Goal: Task Accomplishment & Management: Use online tool/utility

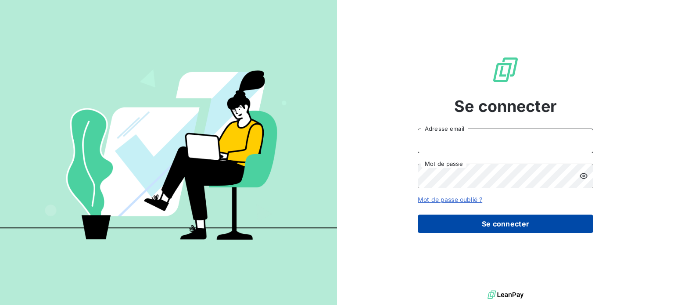
type input "[EMAIL_ADDRESS][PERSON_NAME][DOMAIN_NAME]"
click at [473, 224] on button "Se connecter" at bounding box center [505, 224] width 175 height 18
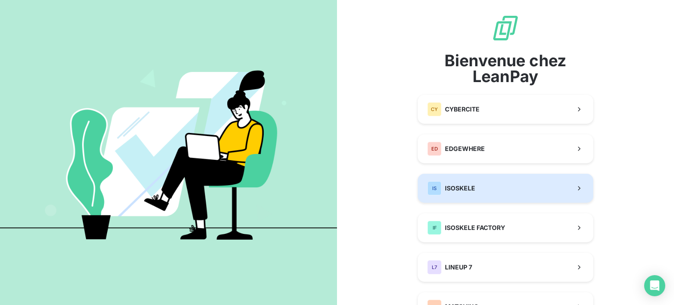
click at [476, 185] on button "IS ISOSKELE" at bounding box center [505, 188] width 175 height 29
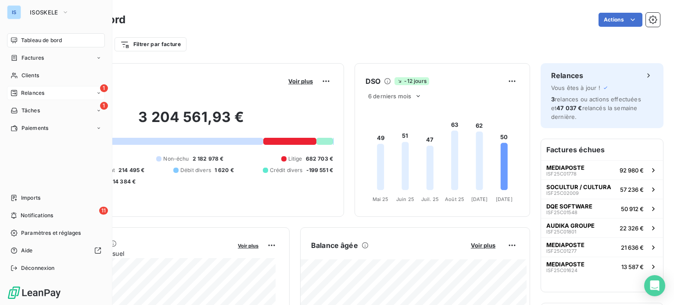
click at [25, 92] on span "Relances" at bounding box center [32, 93] width 23 height 8
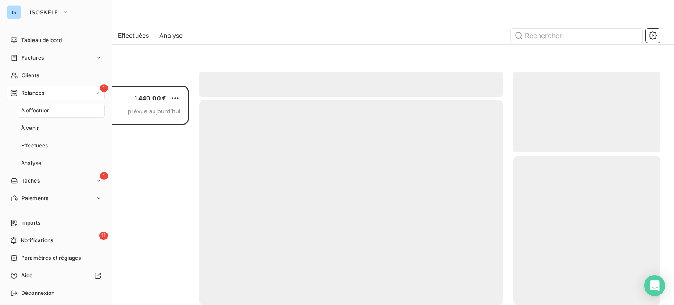
scroll to position [212, 140]
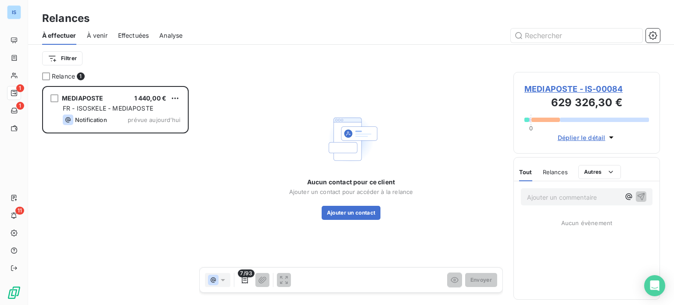
click at [200, 50] on div "IS 1 1 11 Relances À effectuer À venir Effectuées Analyse Filtrer Relance 1 MED…" at bounding box center [337, 152] width 674 height 305
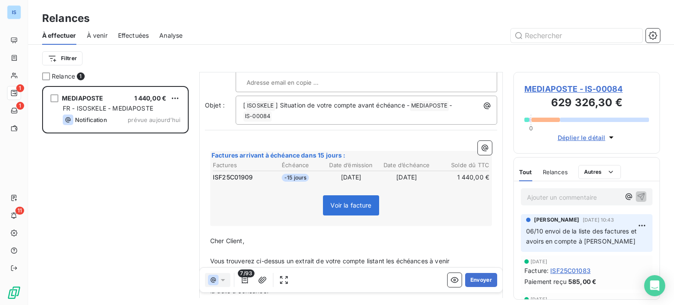
scroll to position [128, 0]
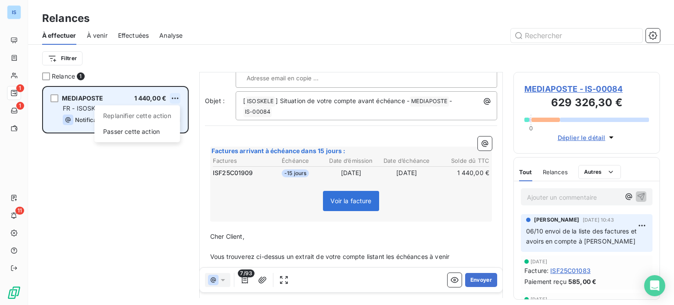
click at [179, 98] on html "IS 1 1 11 Relances À effectuer À venir Effectuées Analyse Filtrer Relance 1 MED…" at bounding box center [337, 152] width 674 height 305
click at [159, 132] on div "Passer cette action" at bounding box center [137, 132] width 79 height 14
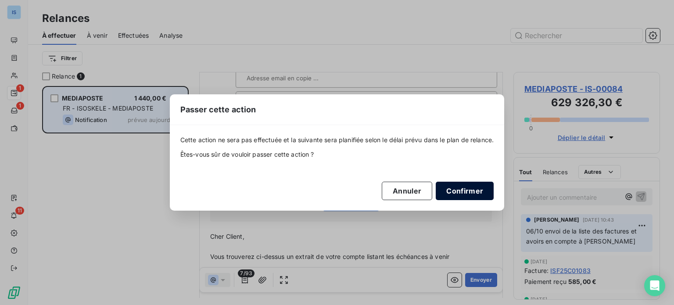
click at [459, 193] on button "Confirmer" at bounding box center [465, 191] width 58 height 18
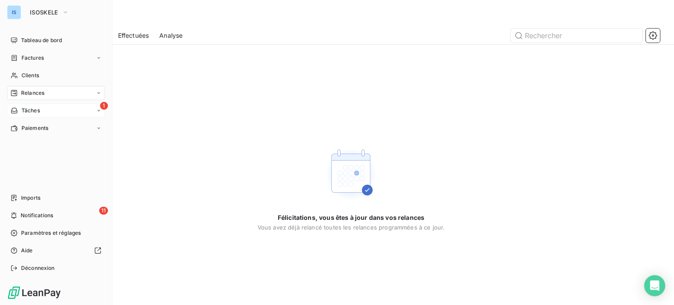
click at [21, 107] on span "Tâches" at bounding box center [30, 111] width 18 height 8
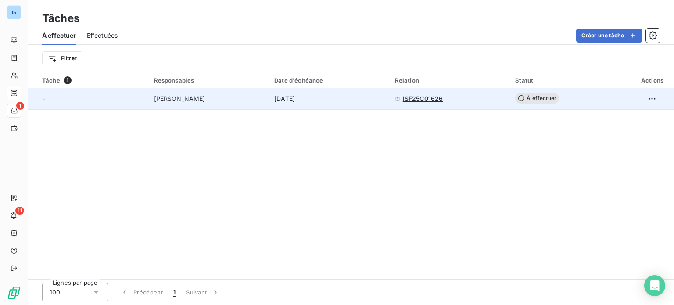
click at [186, 97] on span "[PERSON_NAME]" at bounding box center [179, 98] width 51 height 9
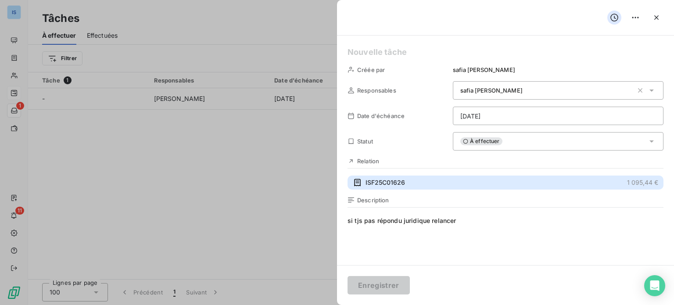
click at [400, 182] on span "ISF25C01626" at bounding box center [384, 182] width 39 height 9
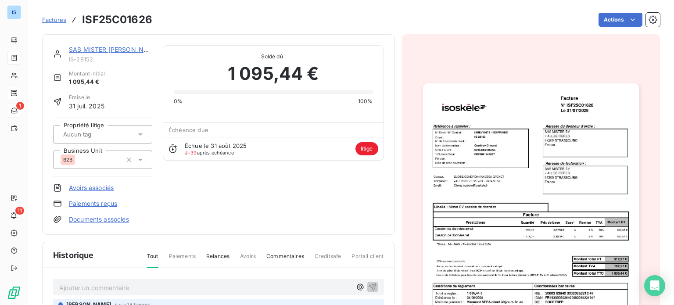
click at [98, 49] on link "SAS MISTER [PERSON_NAME]" at bounding box center [114, 49] width 91 height 7
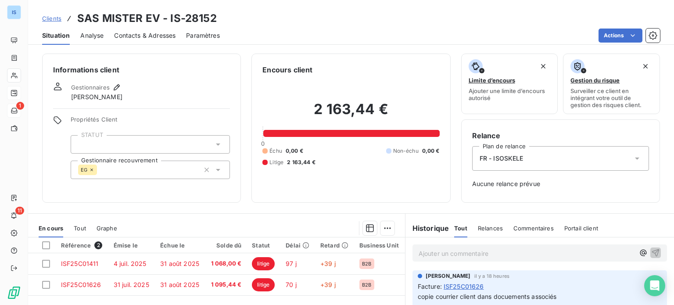
click at [56, 21] on span "Clients" at bounding box center [51, 18] width 19 height 7
